Goal: Task Accomplishment & Management: Use online tool/utility

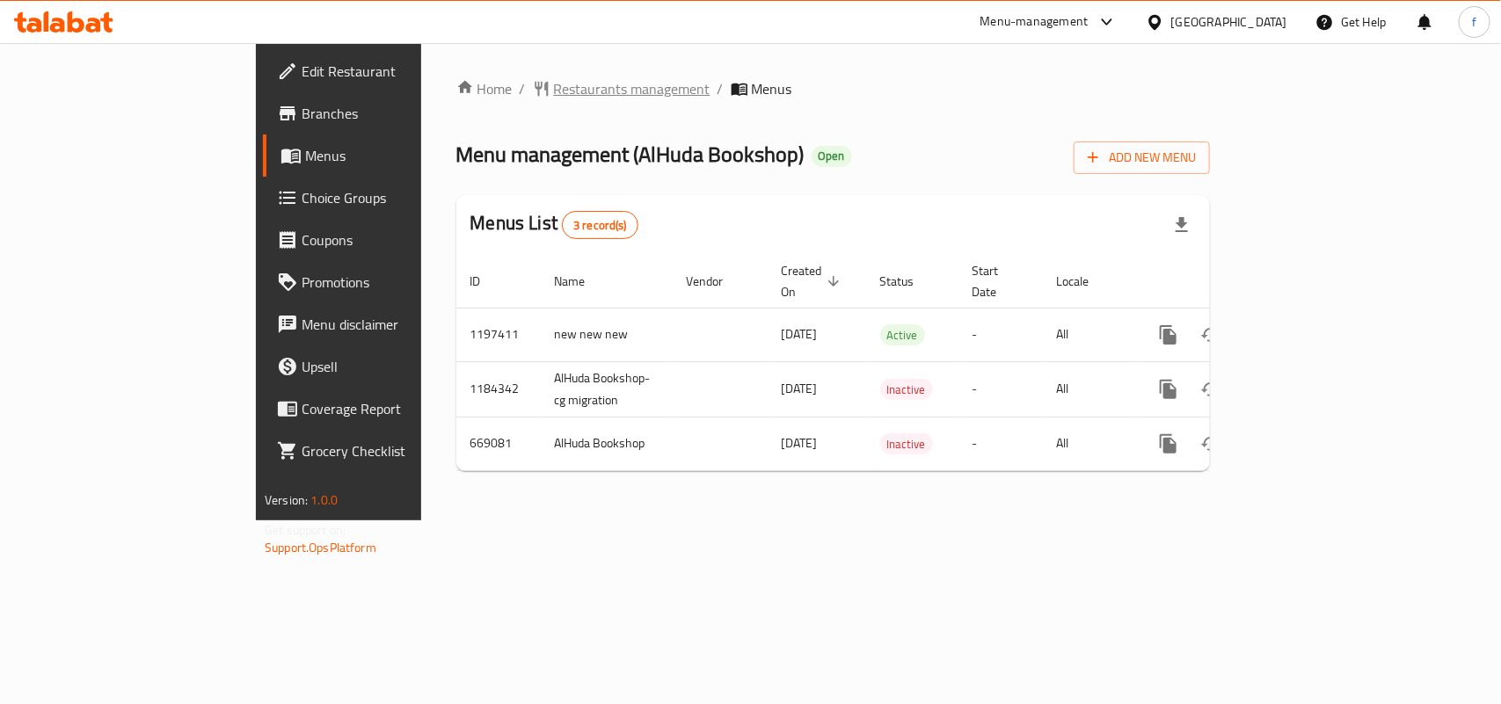
click at [554, 78] on span "Restaurants management" at bounding box center [632, 88] width 157 height 21
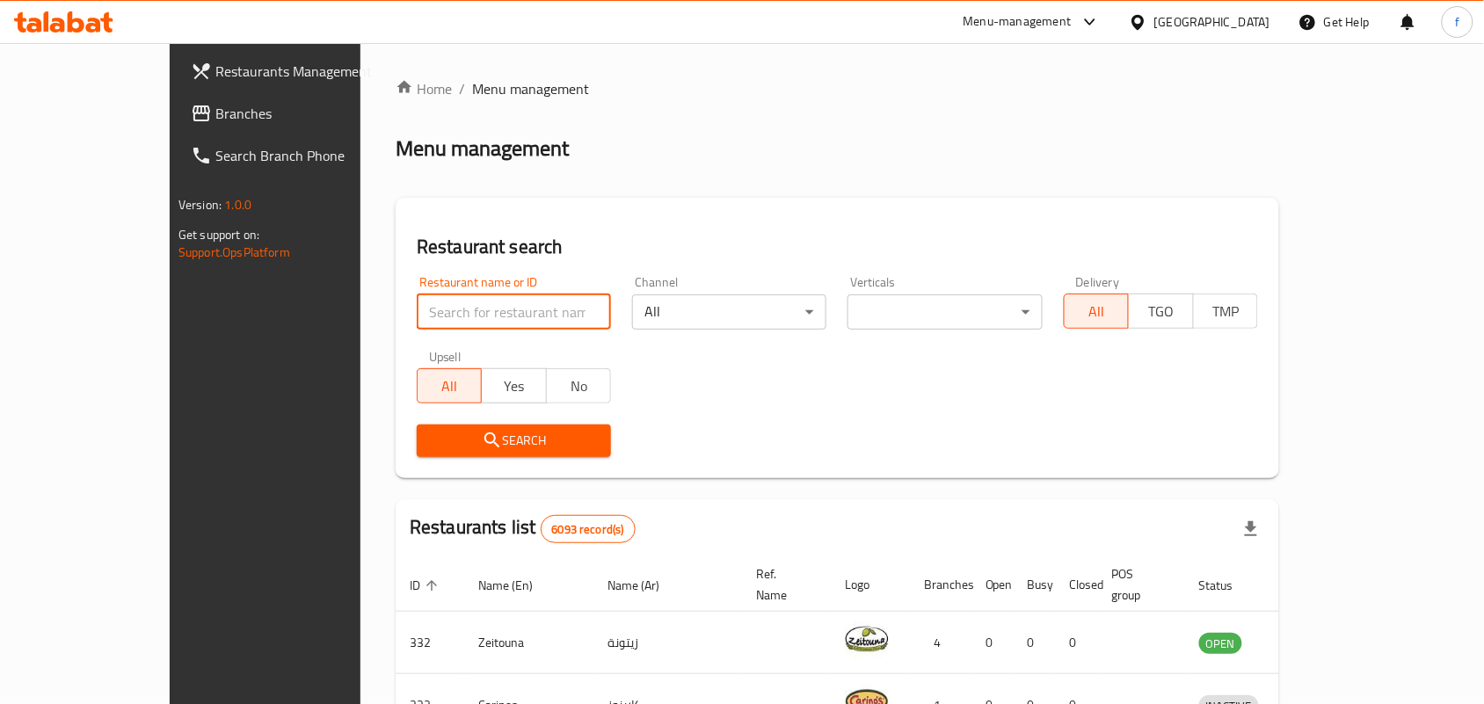
click at [440, 314] on input "search" at bounding box center [514, 312] width 194 height 35
paste input "642211"
type input "642211"
click button "Search" at bounding box center [514, 441] width 194 height 33
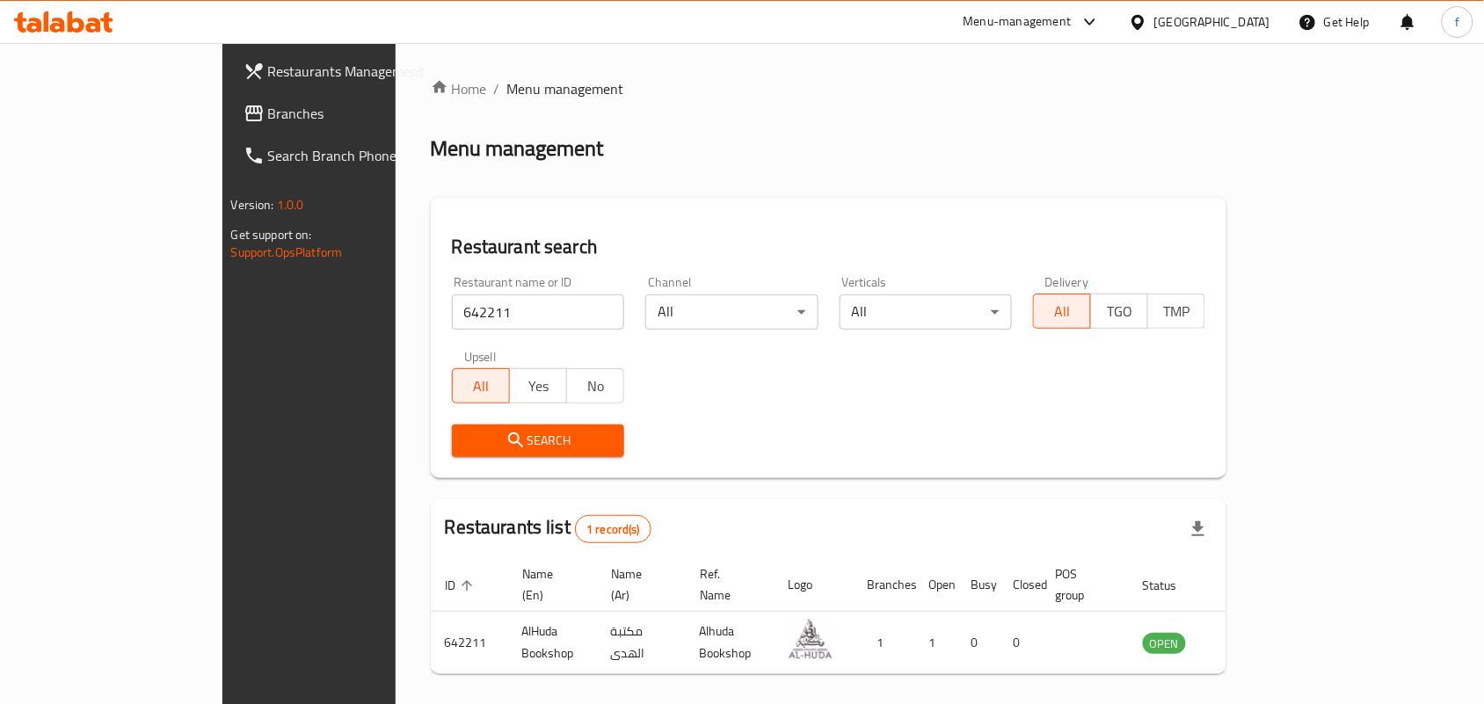
click at [209, 47] on ul "Restaurants Management Branches Search Branch Phone" at bounding box center [339, 113] width 261 height 141
click at [67, 32] on icon at bounding box center [63, 21] width 99 height 21
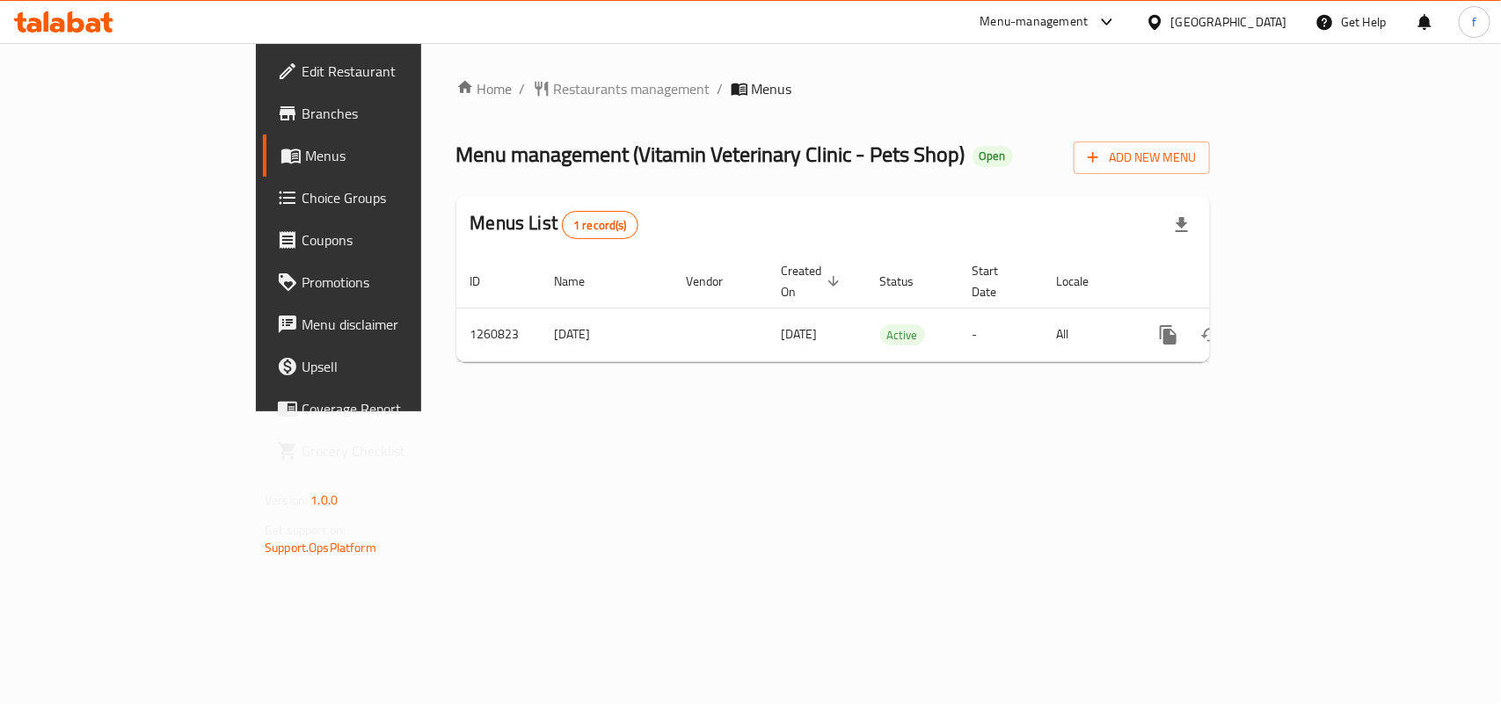
click at [448, 64] on div "Home / Restaurants management / Menus Menu management ( Vitamin Veterinary Clin…" at bounding box center [833, 227] width 824 height 368
click at [554, 78] on span "Restaurants management" at bounding box center [632, 88] width 157 height 21
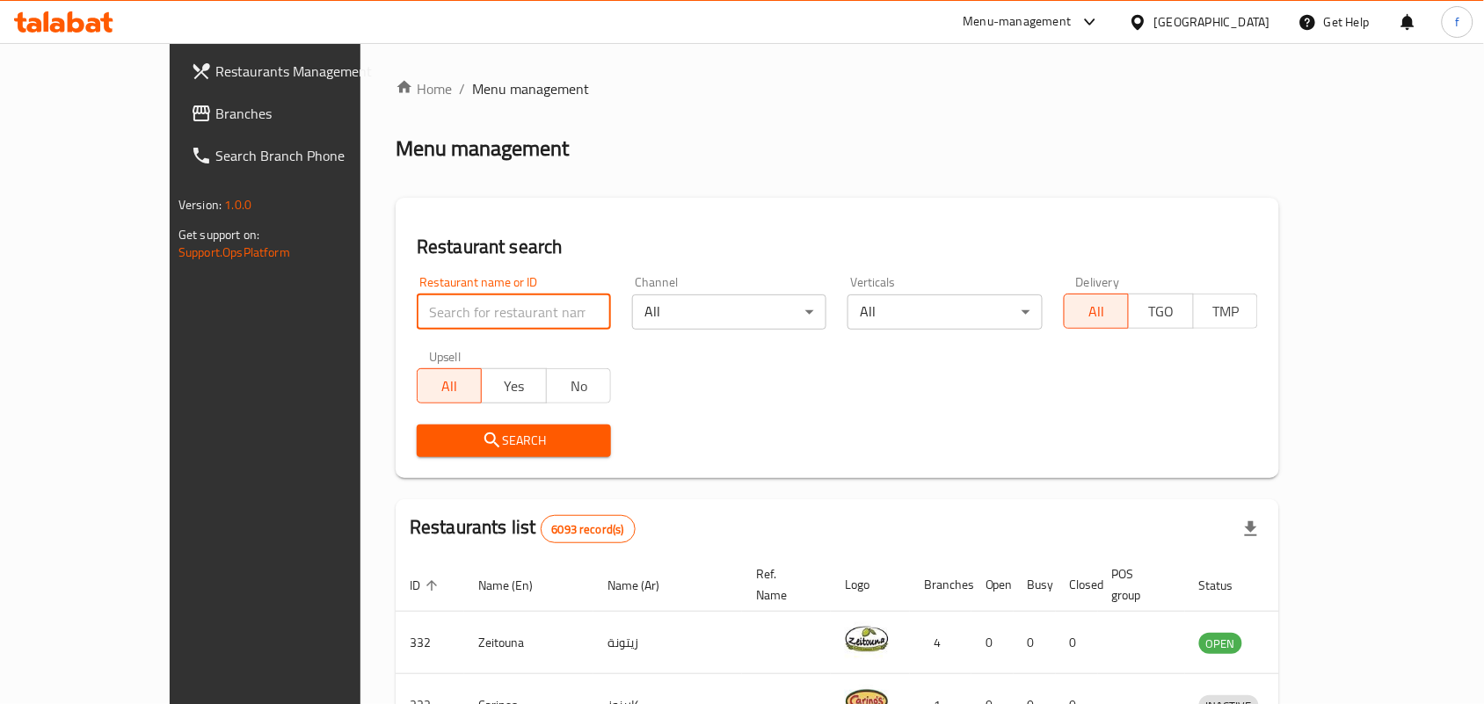
click at [476, 327] on input "search" at bounding box center [514, 312] width 194 height 35
paste input "684813"
type input "684813"
click button "Search" at bounding box center [514, 441] width 194 height 33
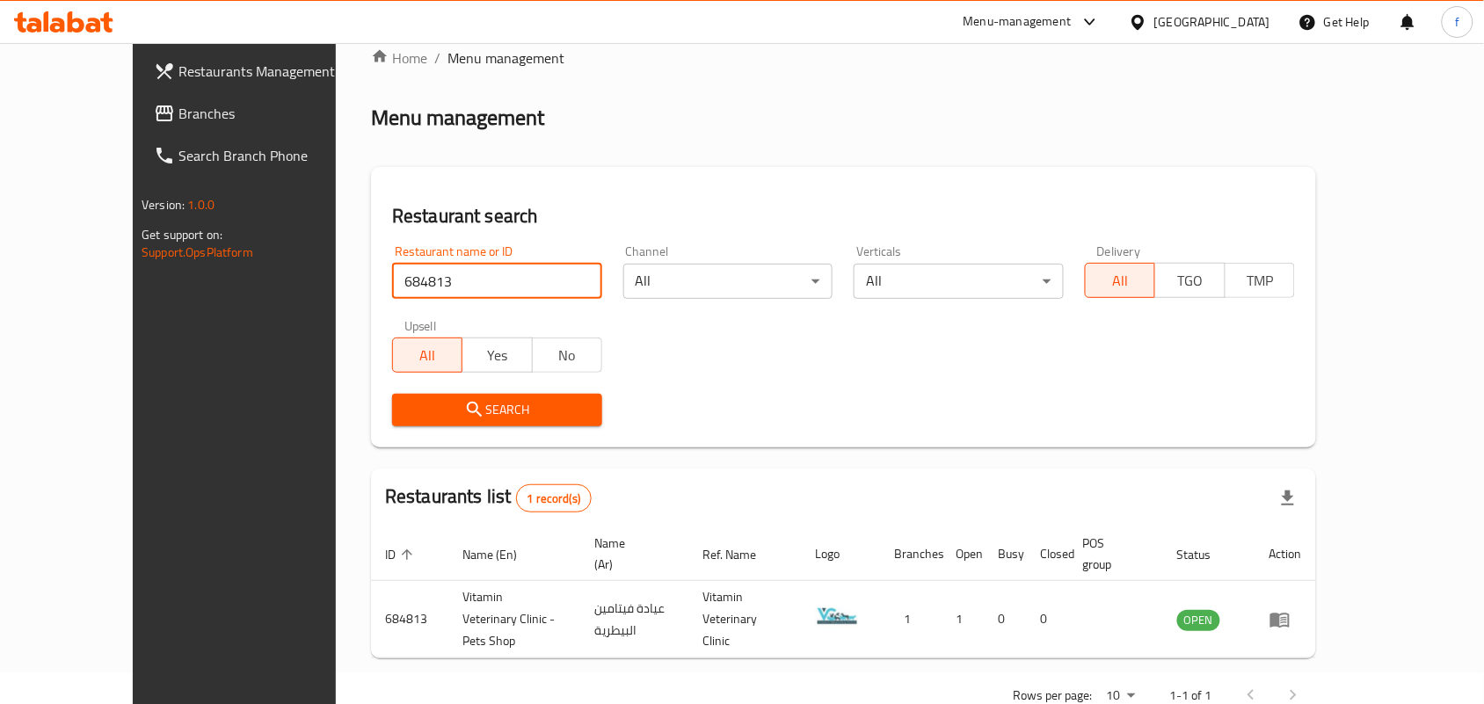
scroll to position [46, 0]
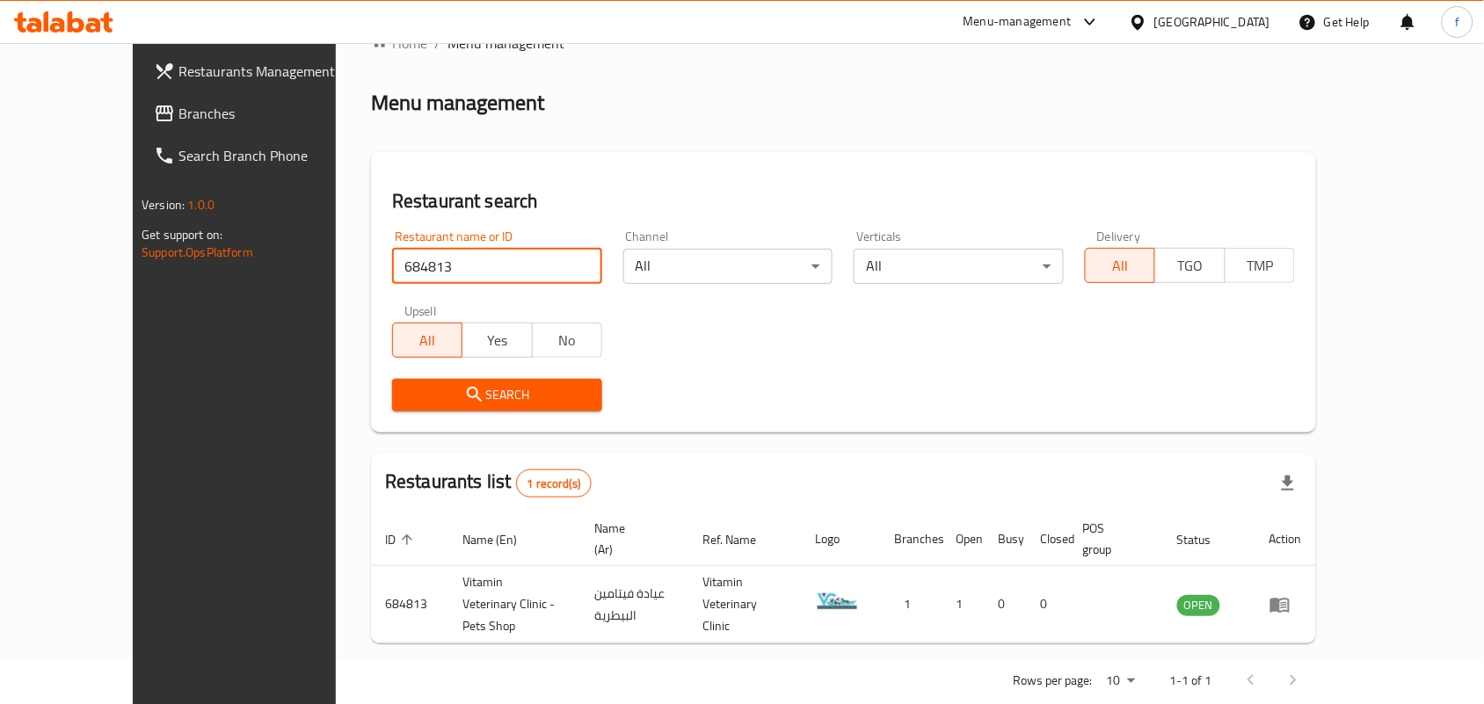
click at [134, 29] on div "Menu-management Bahrain Get Help f" at bounding box center [742, 22] width 1484 height 42
click at [95, 27] on icon at bounding box center [93, 25] width 15 height 15
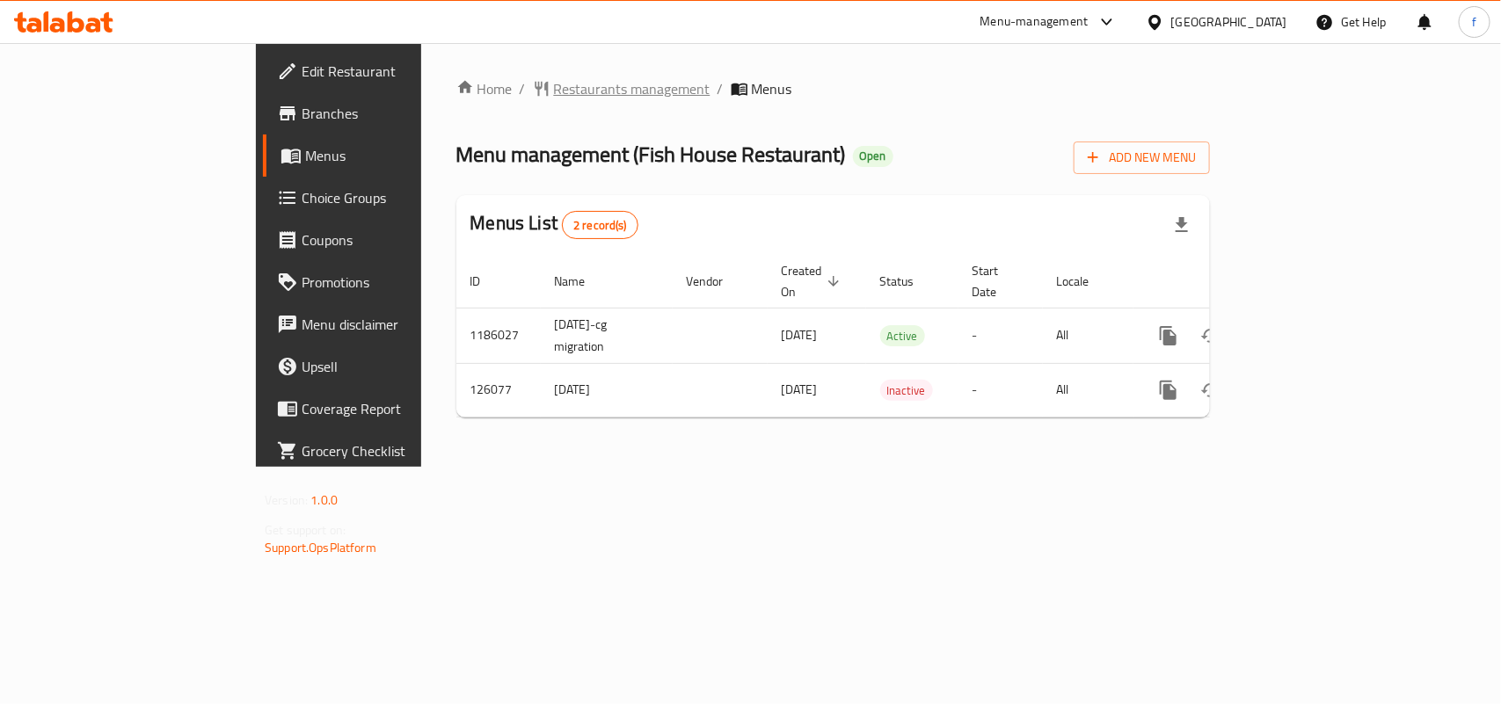
click at [554, 81] on span "Restaurants management" at bounding box center [632, 88] width 157 height 21
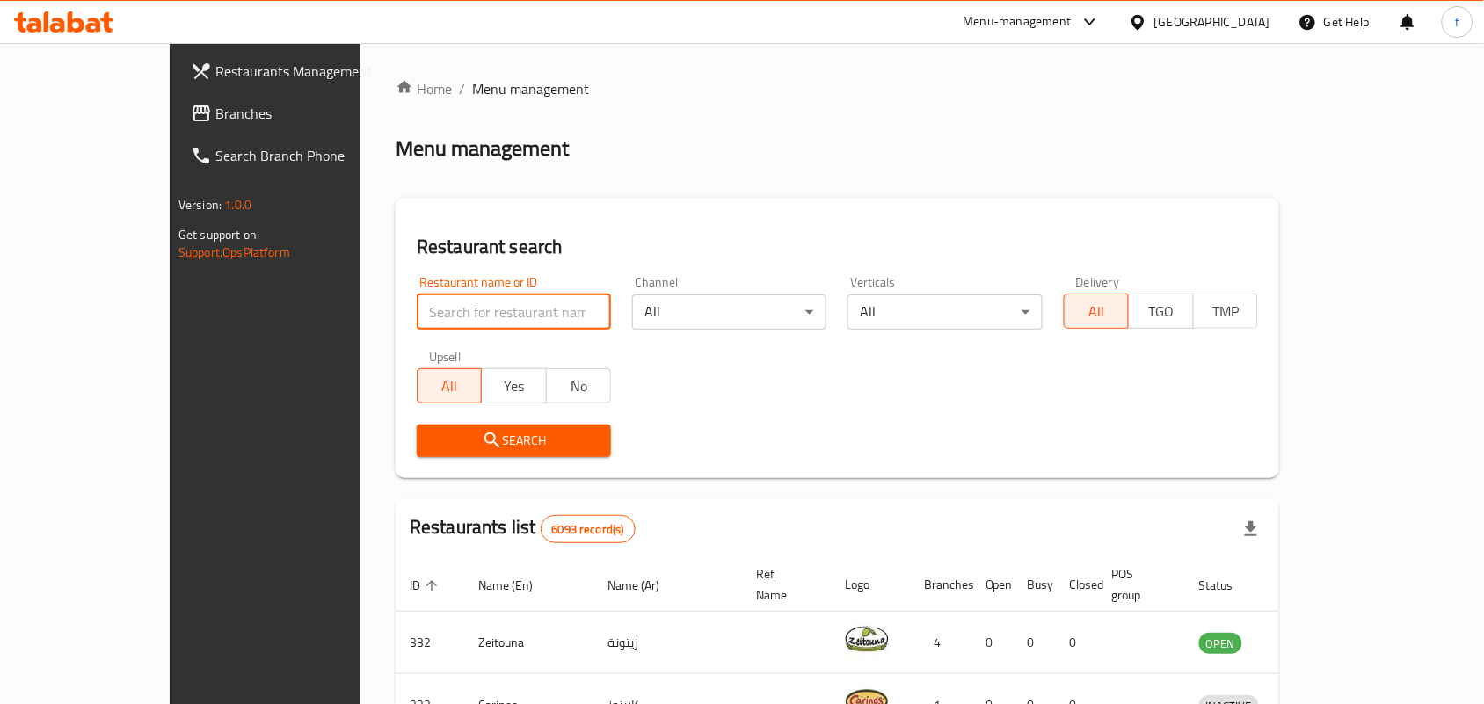
click at [447, 313] on input "search" at bounding box center [514, 312] width 194 height 35
paste input "608972"
type input "608972"
click button "Search" at bounding box center [514, 441] width 194 height 33
